Goal: Task Accomplishment & Management: Use online tool/utility

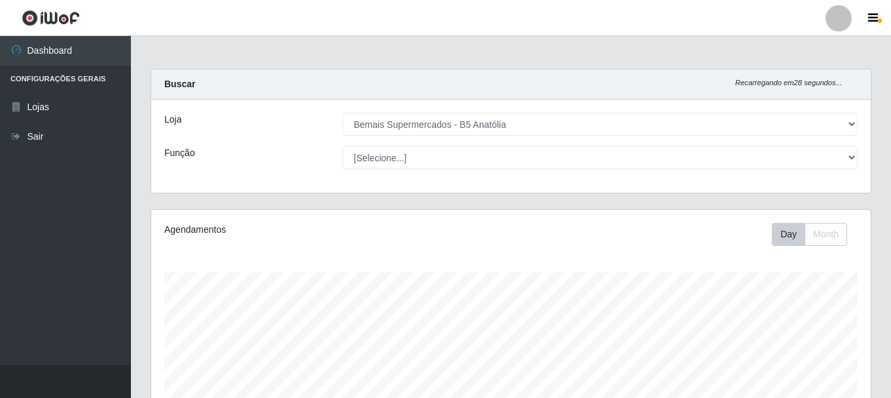
select select "405"
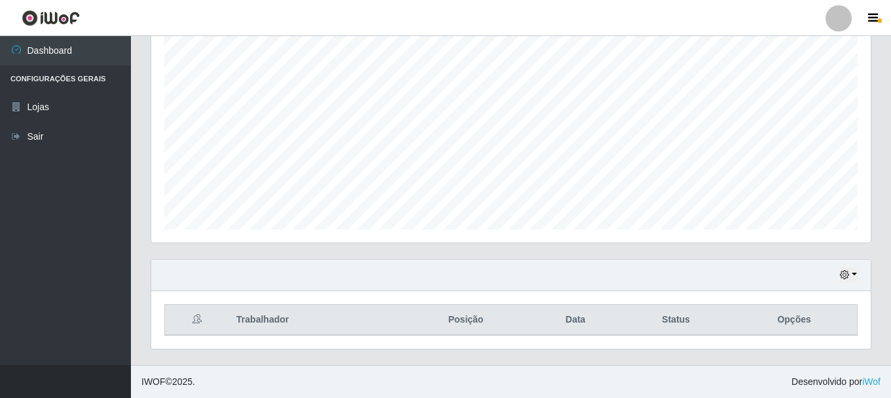
scroll to position [272, 720]
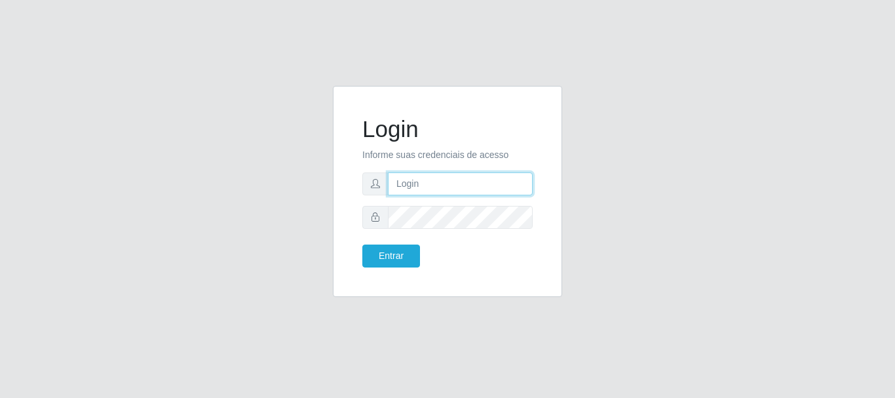
click at [430, 188] on input "text" at bounding box center [460, 183] width 145 height 23
type input "ritaiwof@B5"
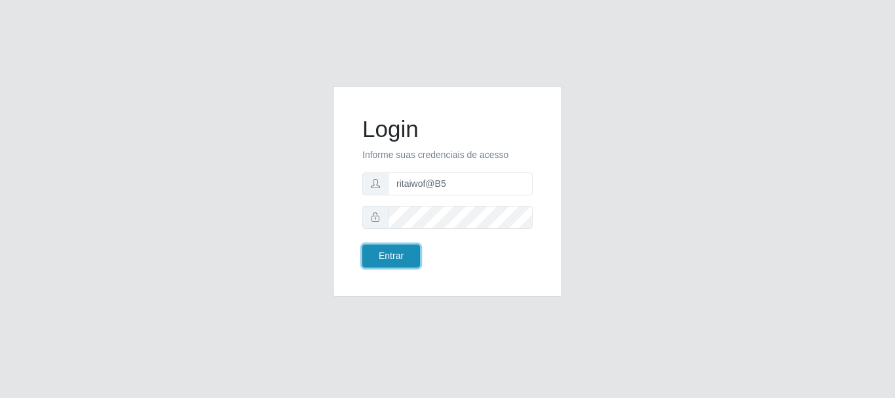
click at [408, 254] on button "Entrar" at bounding box center [391, 255] width 58 height 23
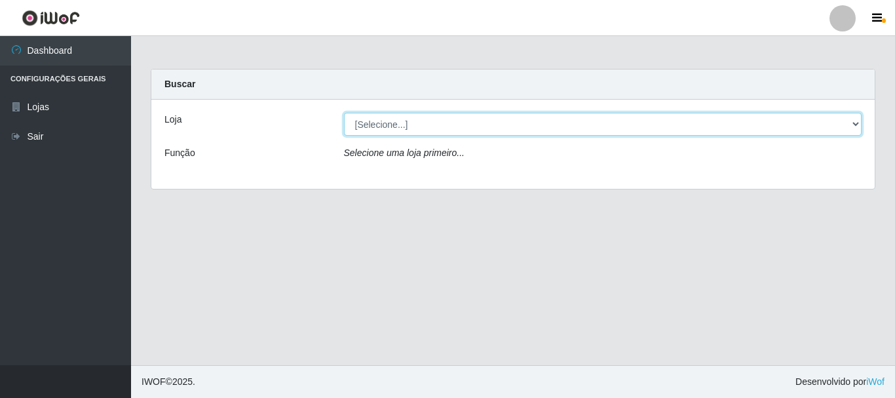
click at [424, 122] on select "[Selecione...] Bemais Supermercados - B5 Anatólia" at bounding box center [603, 124] width 518 height 23
select select "405"
click at [344, 113] on select "[Selecione...] Bemais Supermercados - B5 Anatólia" at bounding box center [603, 124] width 518 height 23
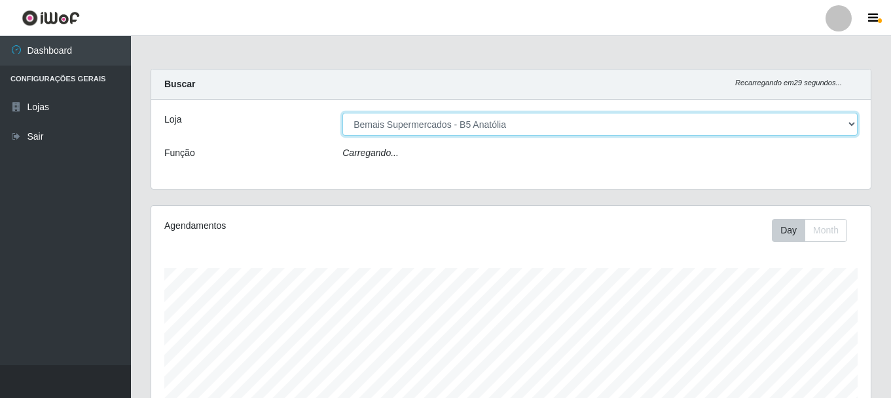
scroll to position [272, 720]
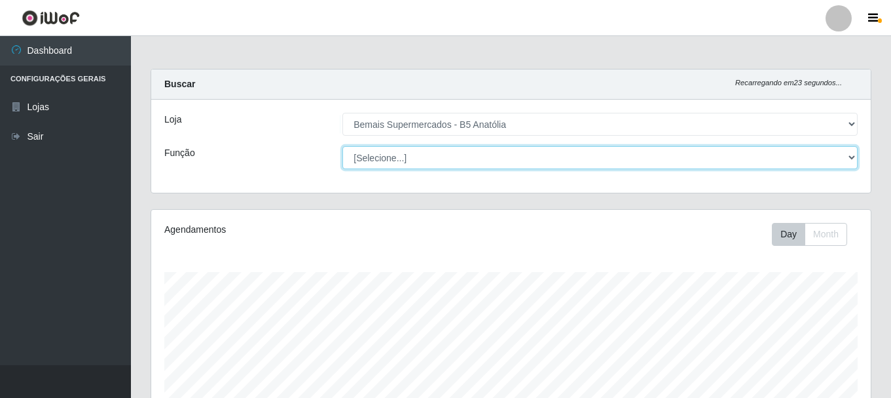
click at [426, 147] on select "[Selecione...] ASG ASG + ASG ++ Auxiliar de Estacionamento Auxiliar de Estacion…" at bounding box center [600, 157] width 515 height 23
click at [343, 146] on select "[Selecione...] ASG ASG + ASG ++ Auxiliar de Estacionamento Auxiliar de Estacion…" at bounding box center [600, 157] width 515 height 23
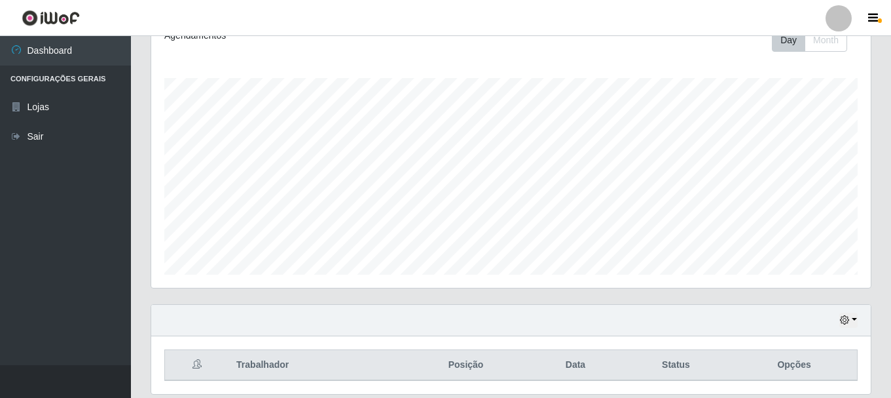
scroll to position [0, 0]
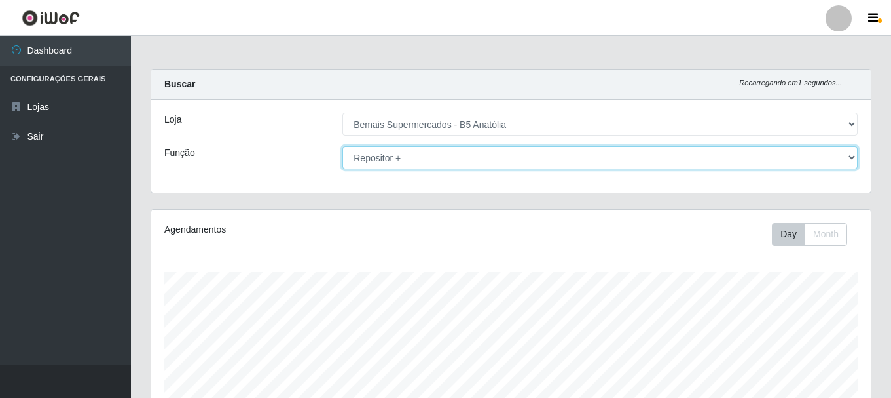
click at [507, 161] on select "[Selecione...] ASG ASG + ASG ++ Auxiliar de Estacionamento Auxiliar de Estacion…" at bounding box center [600, 157] width 515 height 23
click at [343, 146] on select "[Selecione...] ASG ASG + ASG ++ Auxiliar de Estacionamento Auxiliar de Estacion…" at bounding box center [600, 157] width 515 height 23
click at [534, 167] on select "[Selecione...] ASG ASG + ASG ++ Auxiliar de Estacionamento Auxiliar de Estacion…" at bounding box center [600, 157] width 515 height 23
click at [343, 146] on select "[Selecione...] ASG ASG + ASG ++ Auxiliar de Estacionamento Auxiliar de Estacion…" at bounding box center [600, 157] width 515 height 23
click at [500, 158] on select "[Selecione...] ASG ASG + ASG ++ Auxiliar de Estacionamento Auxiliar de Estacion…" at bounding box center [600, 157] width 515 height 23
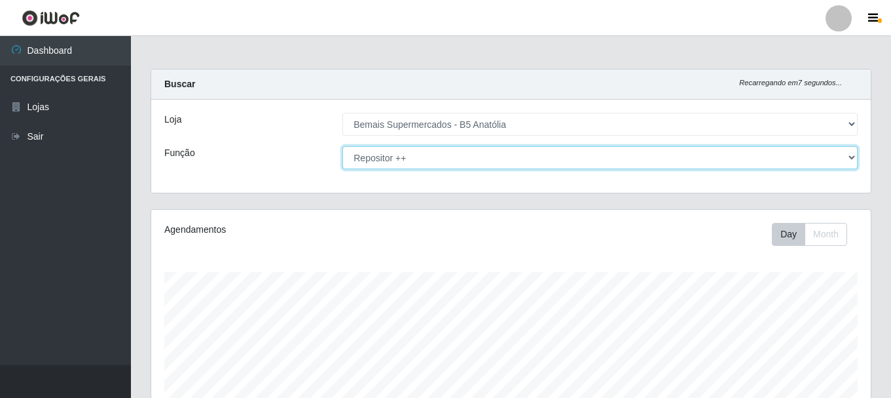
select select "82"
click at [343, 146] on select "[Selecione...] ASG ASG + ASG ++ Auxiliar de Estacionamento Auxiliar de Estacion…" at bounding box center [600, 157] width 515 height 23
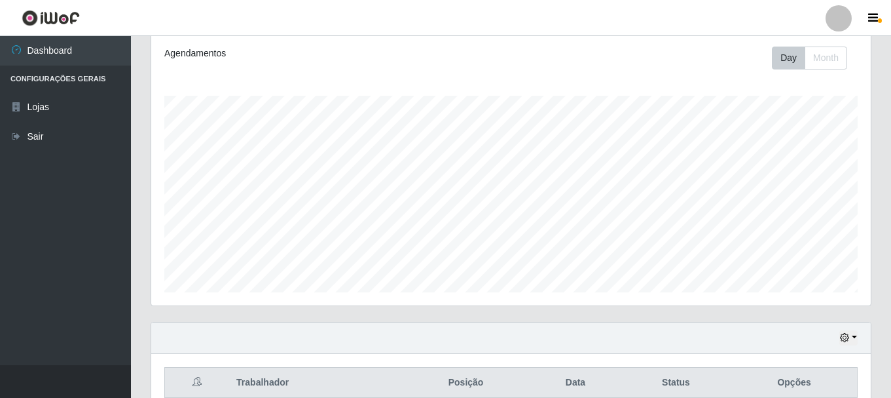
scroll to position [239, 0]
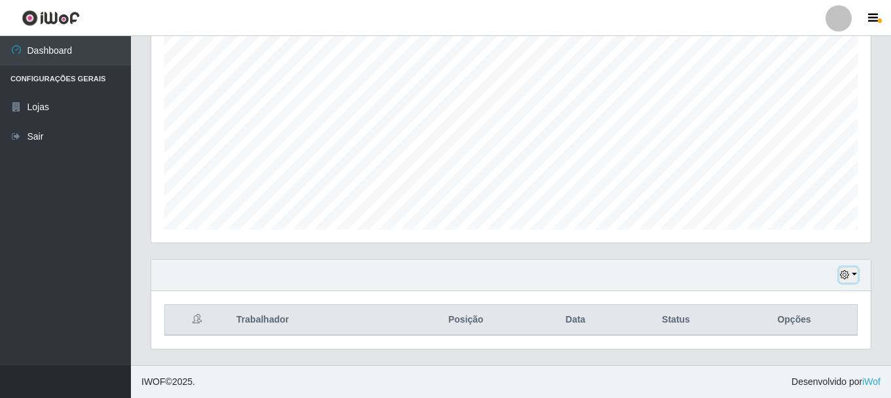
click at [850, 272] on icon "button" at bounding box center [844, 274] width 9 height 9
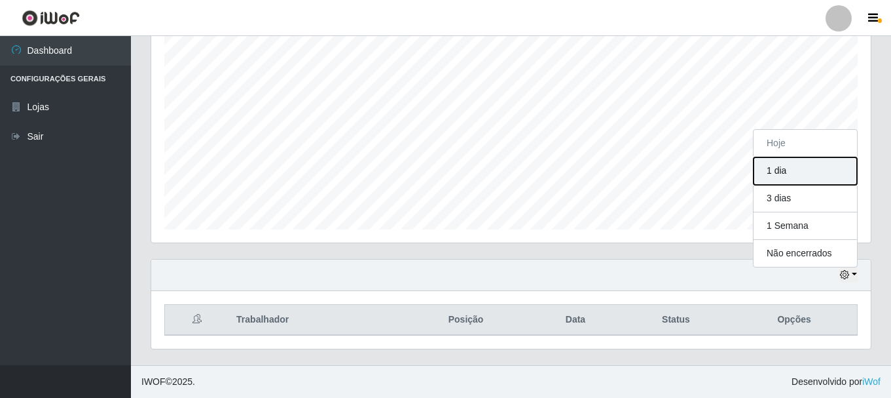
click at [790, 176] on button "1 dia" at bounding box center [805, 171] width 103 height 28
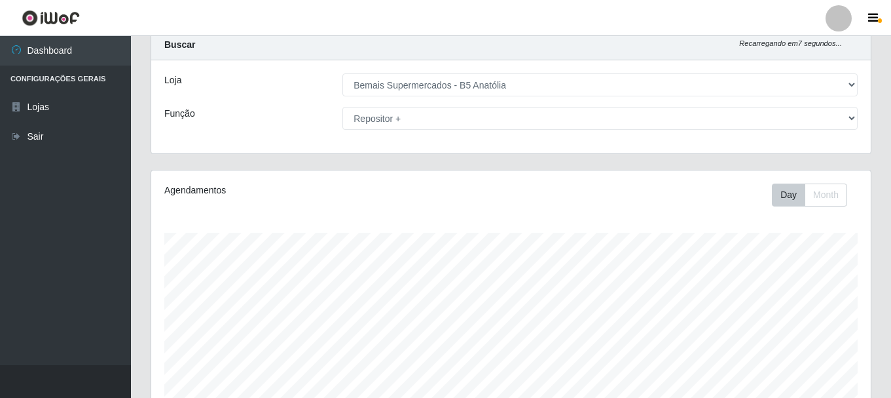
scroll to position [0, 0]
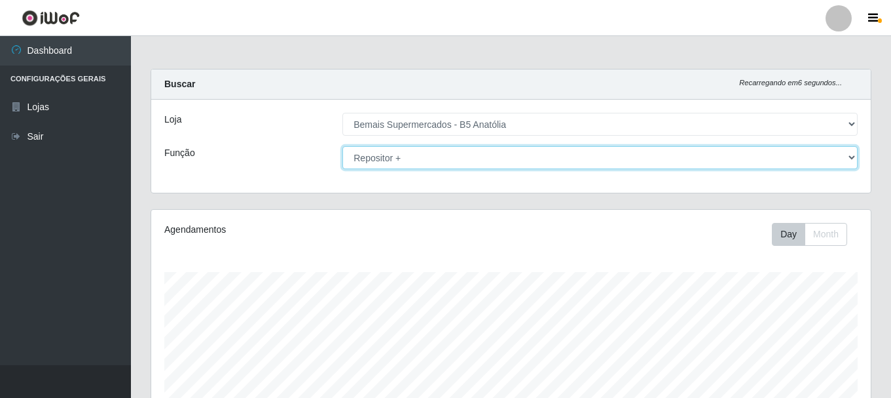
click at [498, 149] on select "[Selecione...] ASG ASG + ASG ++ Auxiliar de Estacionamento Auxiliar de Estacion…" at bounding box center [600, 157] width 515 height 23
click at [343, 146] on select "[Selecione...] ASG ASG + ASG ++ Auxiliar de Estacionamento Auxiliar de Estacion…" at bounding box center [600, 157] width 515 height 23
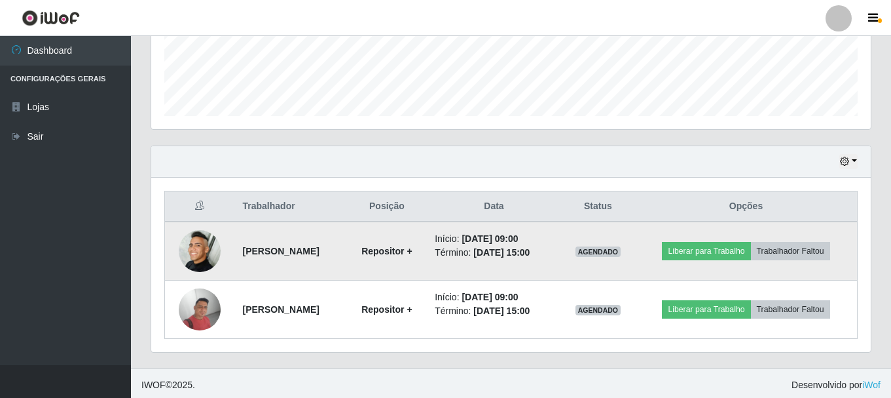
scroll to position [356, 0]
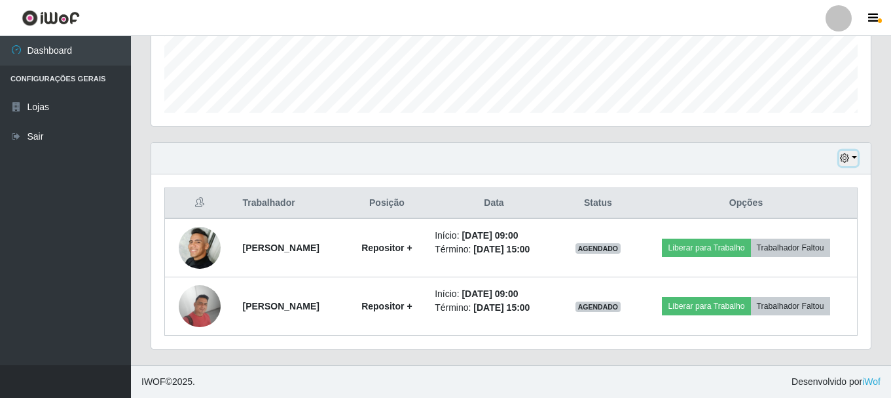
click at [850, 159] on button "button" at bounding box center [849, 158] width 18 height 15
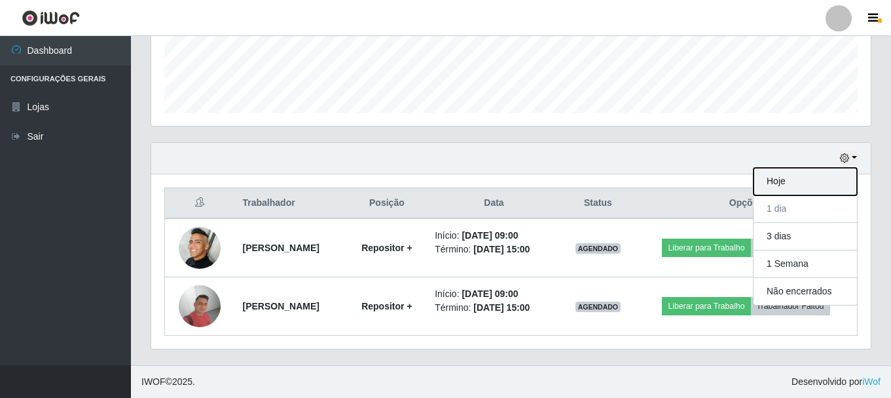
click at [783, 176] on button "Hoje" at bounding box center [805, 182] width 103 height 28
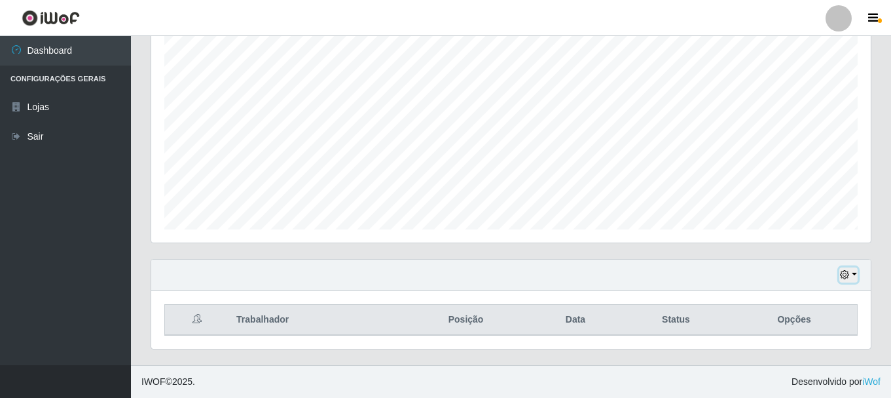
click at [845, 271] on icon "button" at bounding box center [844, 274] width 9 height 9
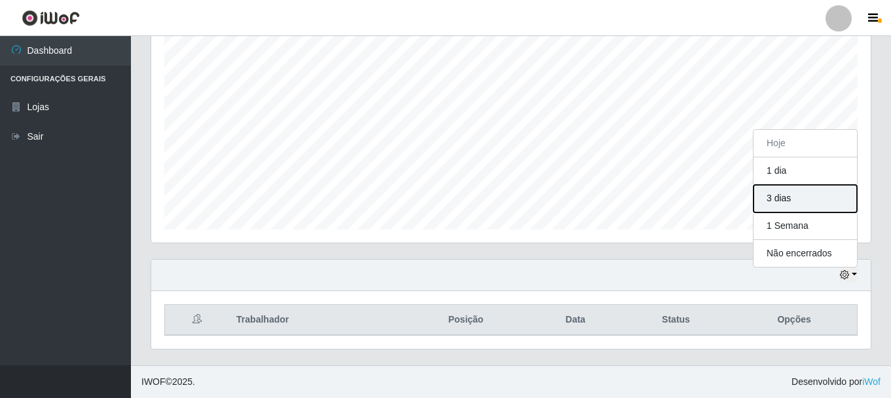
click at [799, 199] on button "3 dias" at bounding box center [805, 199] width 103 height 28
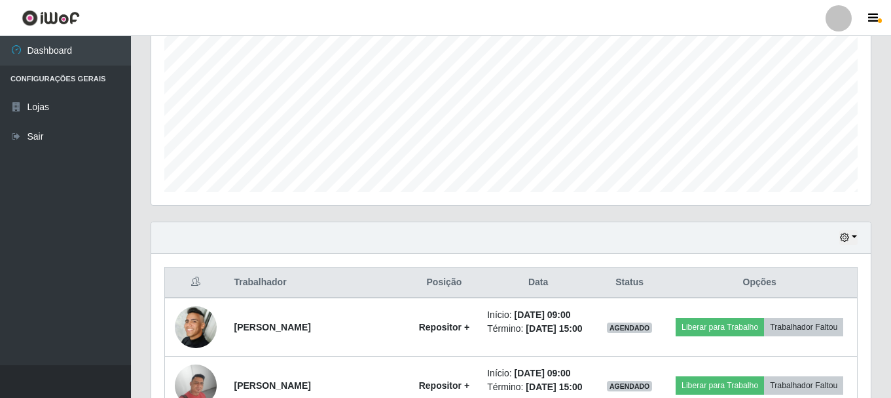
scroll to position [261, 0]
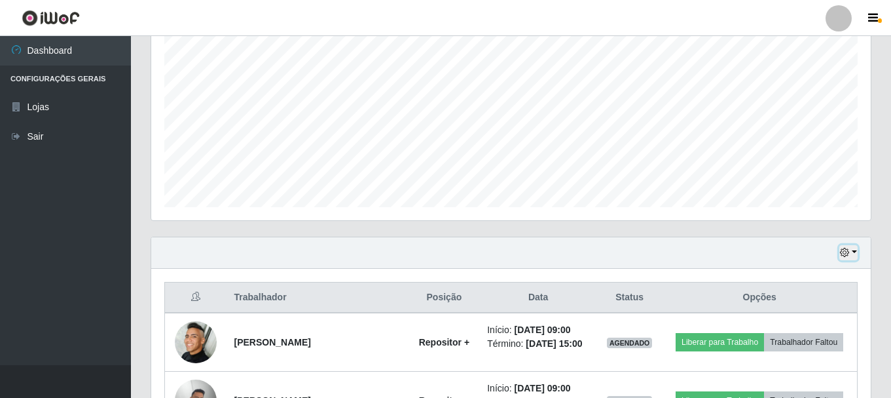
click at [853, 253] on button "button" at bounding box center [849, 252] width 18 height 15
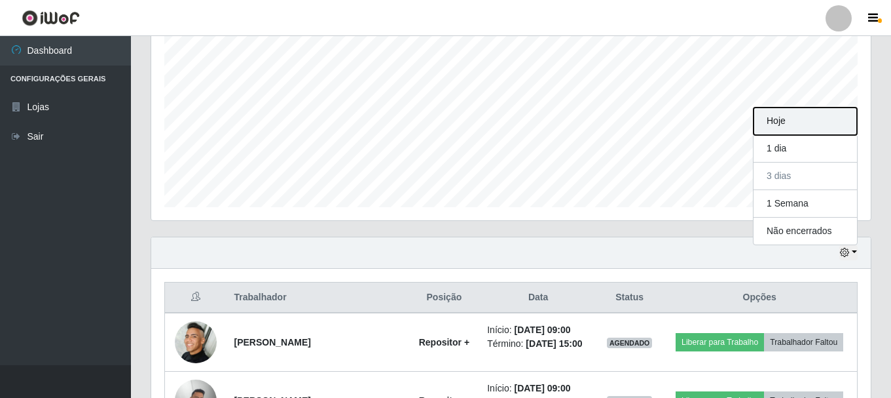
click at [785, 122] on button "Hoje" at bounding box center [805, 121] width 103 height 28
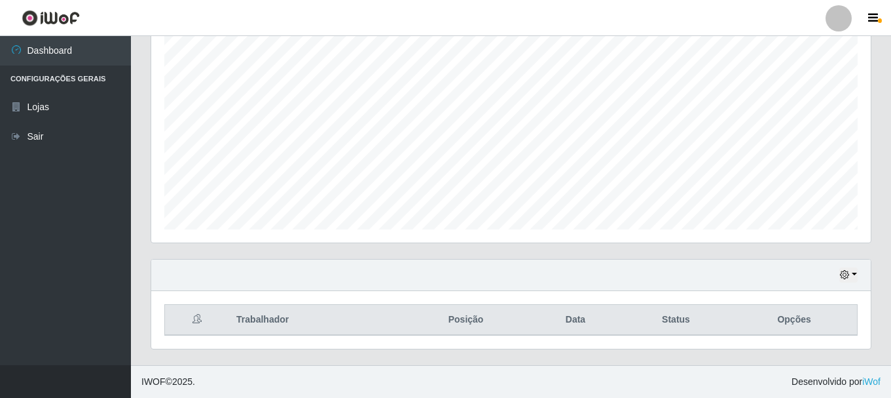
scroll to position [239, 0]
click at [858, 276] on div "Hoje 1 dia 3 dias 1 Semana Não encerrados" at bounding box center [511, 274] width 720 height 31
click at [855, 275] on button "button" at bounding box center [849, 274] width 18 height 15
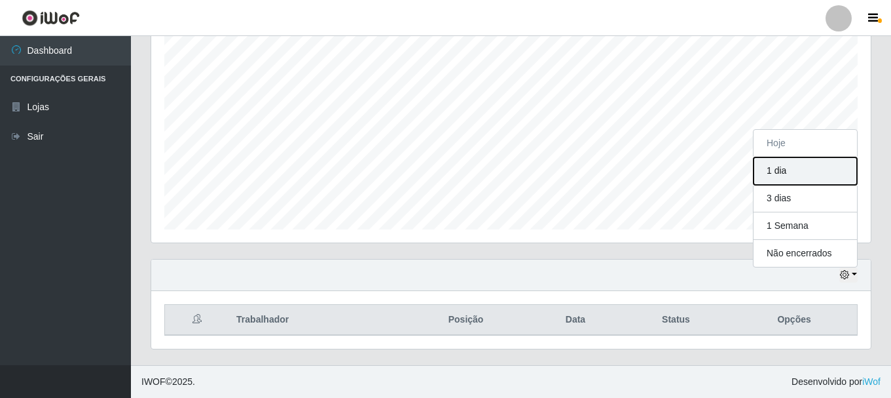
click at [791, 163] on button "1 dia" at bounding box center [805, 171] width 103 height 28
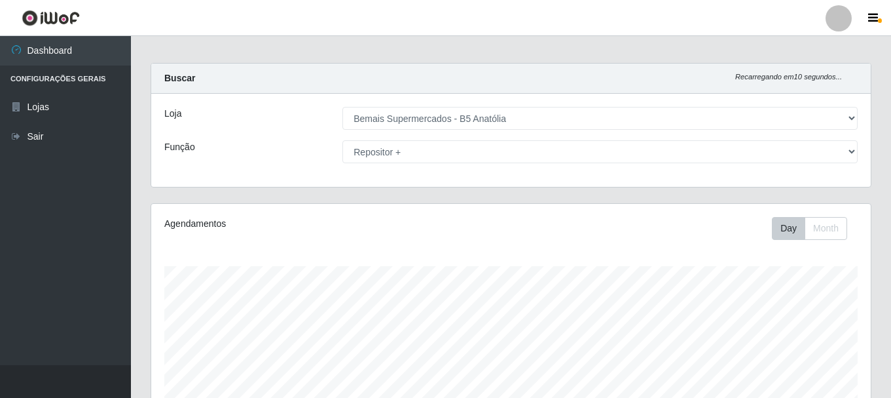
scroll to position [0, 0]
